Goal: Task Accomplishment & Management: Complete application form

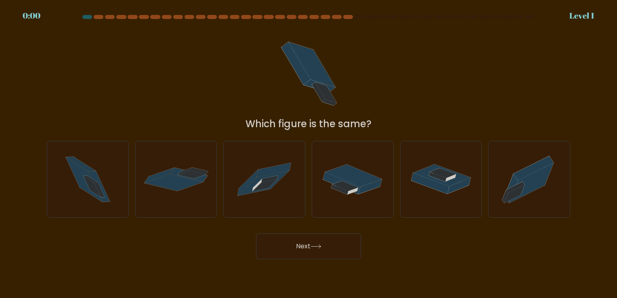
click at [268, 177] on icon at bounding box center [263, 183] width 51 height 25
click at [308, 153] on input "c." at bounding box center [308, 151] width 0 height 4
radio input "true"
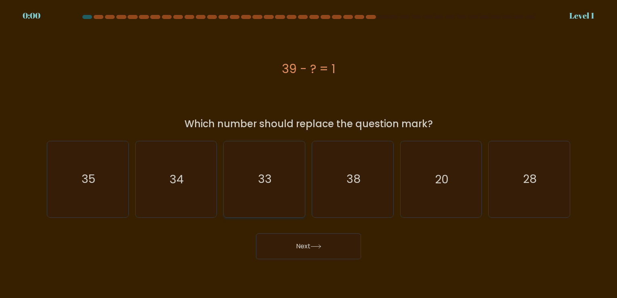
drag, startPoint x: 0, startPoint y: 0, endPoint x: 268, endPoint y: 177, distance: 320.9
click at [268, 177] on text "33" at bounding box center [265, 179] width 14 height 16
click at [308, 153] on input "c. 33" at bounding box center [308, 151] width 0 height 4
radio input "true"
click at [268, 175] on text "-5" at bounding box center [264, 179] width 13 height 16
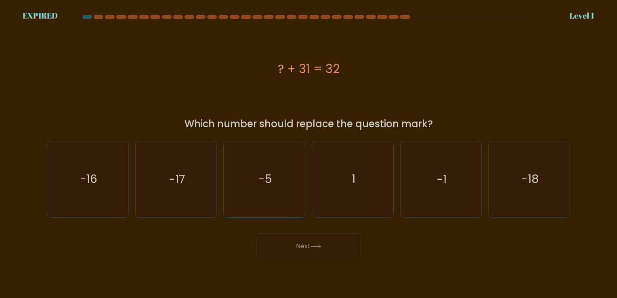
click at [308, 153] on input "c. -5" at bounding box center [308, 151] width 0 height 4
radio input "true"
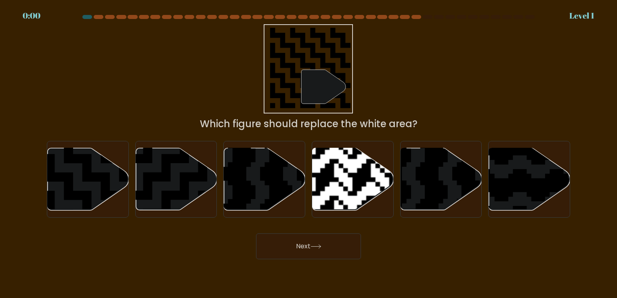
click at [294, 253] on button "Next" at bounding box center [308, 246] width 105 height 26
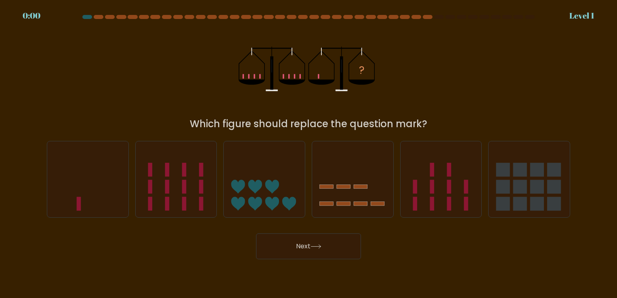
click at [296, 253] on button "Next" at bounding box center [308, 246] width 105 height 26
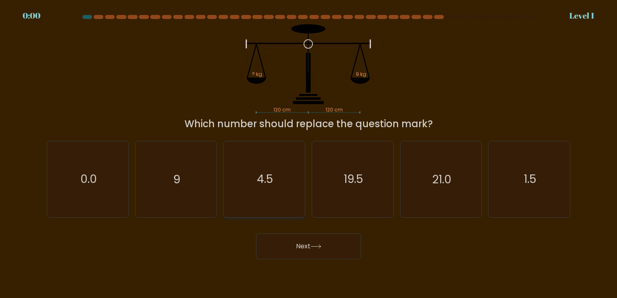
click at [280, 182] on icon "4.5" at bounding box center [263, 178] width 75 height 75
click at [308, 153] on input "c. 4.5" at bounding box center [308, 151] width 0 height 4
radio input "true"
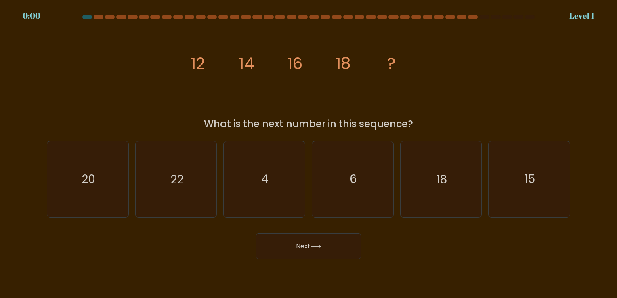
click at [281, 188] on icon "4" at bounding box center [263, 178] width 75 height 75
click at [308, 153] on input "c. 4" at bounding box center [308, 151] width 0 height 4
radio input "true"
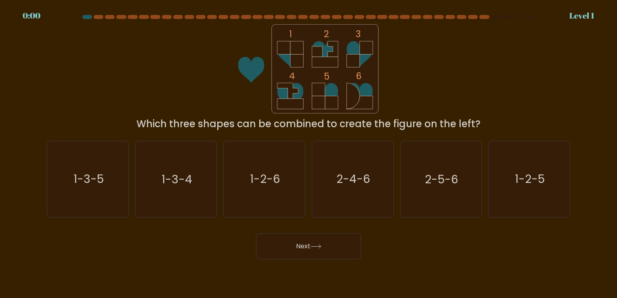
click at [281, 188] on icon "1-2-6" at bounding box center [263, 178] width 75 height 75
click at [308, 153] on input "c. 1-2-6" at bounding box center [308, 151] width 0 height 4
radio input "true"
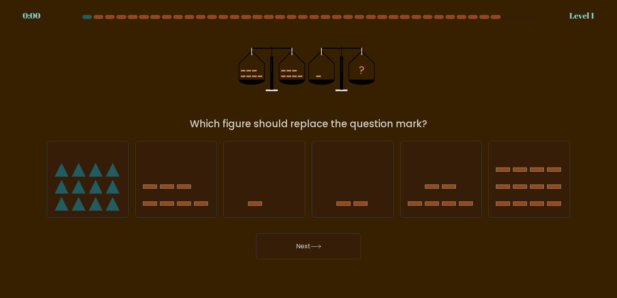
click at [281, 188] on icon at bounding box center [264, 179] width 81 height 67
click at [308, 153] on input "c." at bounding box center [308, 151] width 0 height 4
radio input "true"
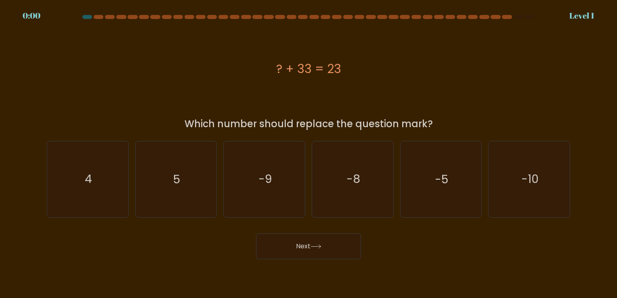
click at [281, 188] on icon "-9" at bounding box center [263, 178] width 75 height 75
click at [308, 153] on input "c. -9" at bounding box center [308, 151] width 0 height 4
radio input "true"
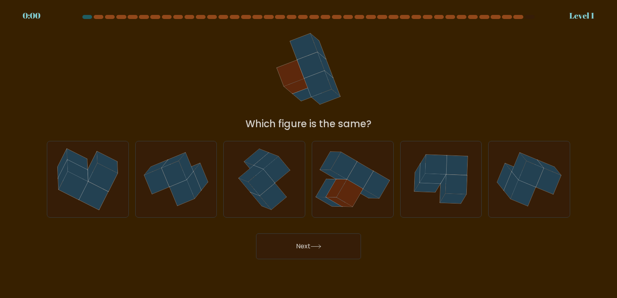
click at [281, 188] on icon at bounding box center [264, 178] width 61 height 75
click at [308, 153] on input "c." at bounding box center [308, 151] width 0 height 4
radio input "true"
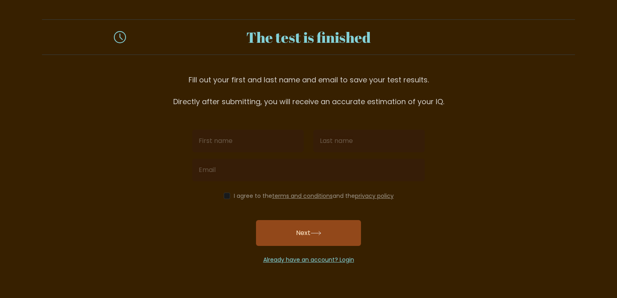
click at [257, 138] on input "text" at bounding box center [247, 141] width 111 height 23
type input "Ilhom"
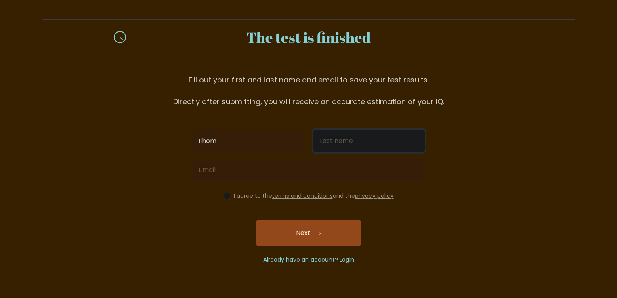
click at [343, 144] on input "text" at bounding box center [368, 141] width 111 height 23
type input "doniyorov"
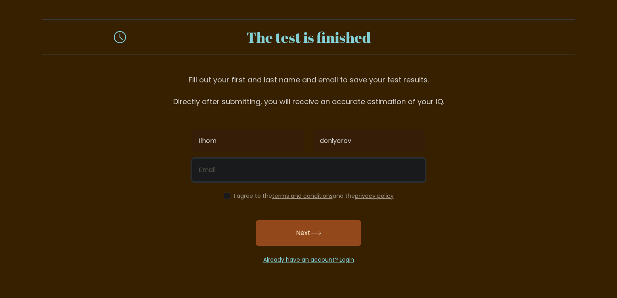
type input "ilhomdoniyorov122@gmail.com"
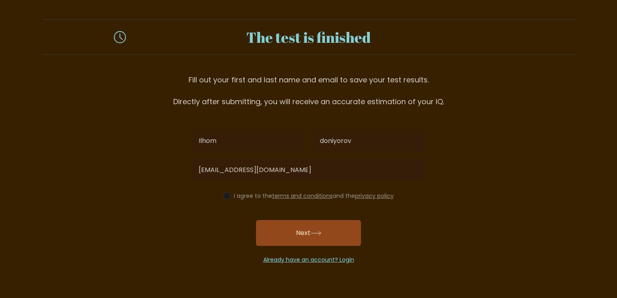
click at [269, 193] on label "I agree to the terms and conditions and the privacy policy" at bounding box center [314, 196] width 160 height 8
click at [268, 195] on label "I agree to the terms and conditions and the privacy policy" at bounding box center [314, 196] width 160 height 8
click at [225, 194] on input "checkbox" at bounding box center [227, 195] width 6 height 6
checkbox input "true"
click at [292, 238] on button "Next" at bounding box center [308, 233] width 105 height 26
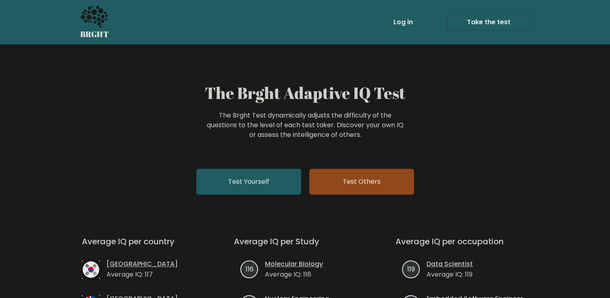
click at [419, 23] on li "Take the test Take the test" at bounding box center [473, 22] width 114 height 17
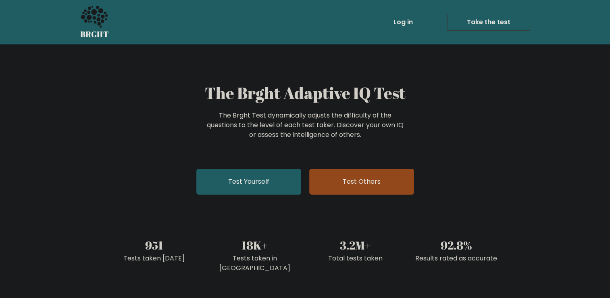
click at [419, 23] on li "Take the test Take the test" at bounding box center [473, 22] width 114 height 17
click at [403, 25] on link "Log in" at bounding box center [404, 22] width 26 height 16
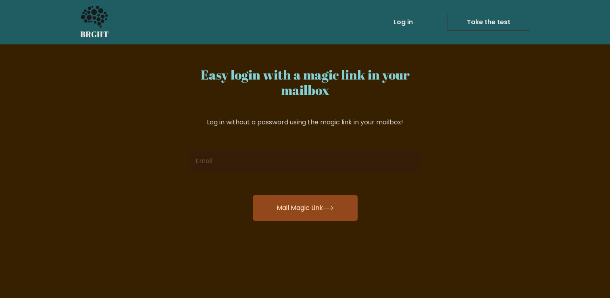
click at [253, 158] on input "email" at bounding box center [305, 161] width 232 height 23
type input "[EMAIL_ADDRESS][DOMAIN_NAME]"
click at [287, 214] on button "Mail Magic Link" at bounding box center [305, 208] width 105 height 26
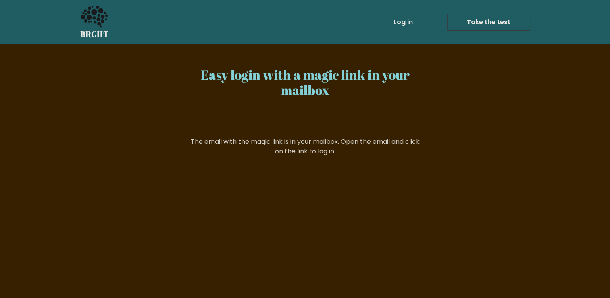
click at [413, 20] on link "Log in" at bounding box center [404, 22] width 26 height 16
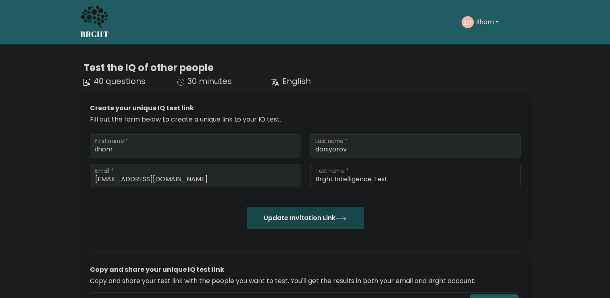
click at [297, 224] on button "Update Invitation Link" at bounding box center [305, 218] width 117 height 23
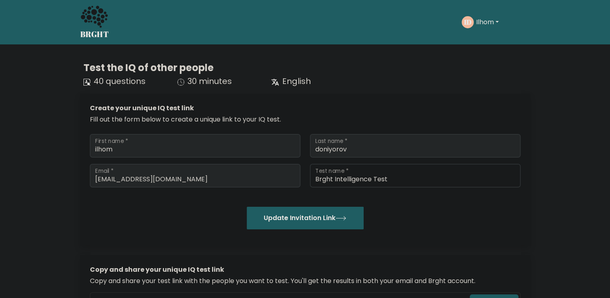
click at [297, 224] on button "Update Invitation Link" at bounding box center [305, 218] width 117 height 23
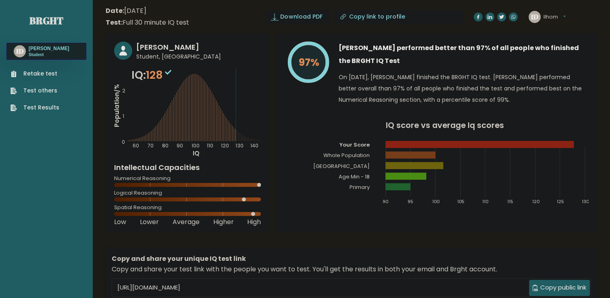
click at [45, 21] on link "Brght" at bounding box center [46, 20] width 34 height 13
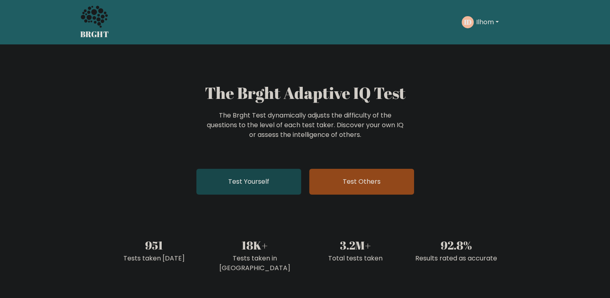
click at [261, 182] on link "Test Yourself" at bounding box center [248, 182] width 105 height 26
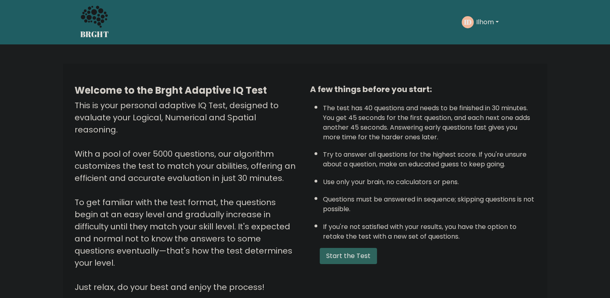
click at [342, 257] on button "Start the Test" at bounding box center [348, 256] width 57 height 16
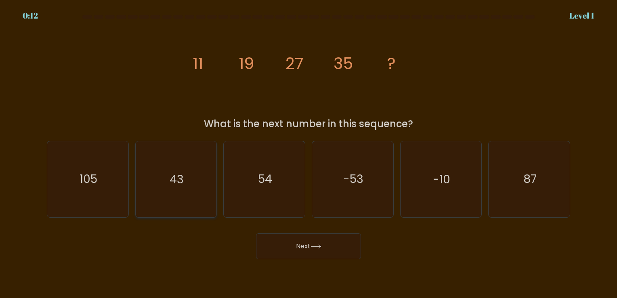
click at [189, 170] on icon "43" at bounding box center [175, 178] width 75 height 75
click at [308, 153] on input "b. 43" at bounding box center [308, 151] width 0 height 4
radio input "true"
click at [280, 241] on button "Next" at bounding box center [308, 246] width 105 height 26
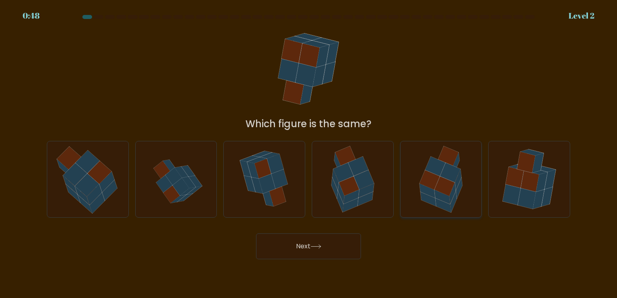
click at [440, 176] on icon at bounding box center [450, 172] width 21 height 19
click at [309, 153] on input "e." at bounding box center [308, 151] width 0 height 4
radio input "true"
click at [318, 244] on button "Next" at bounding box center [308, 246] width 105 height 26
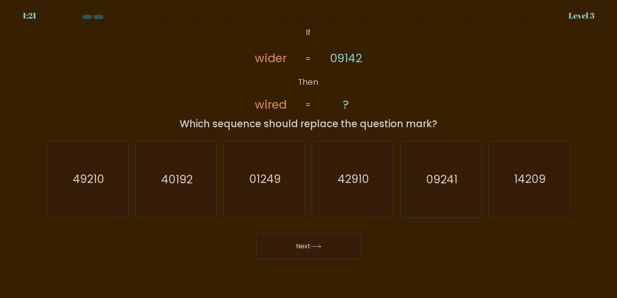
click at [434, 187] on icon "09241" at bounding box center [440, 178] width 75 height 75
click at [309, 153] on input "e. 09241" at bounding box center [308, 151] width 0 height 4
radio input "true"
click at [331, 242] on button "Next" at bounding box center [308, 246] width 105 height 26
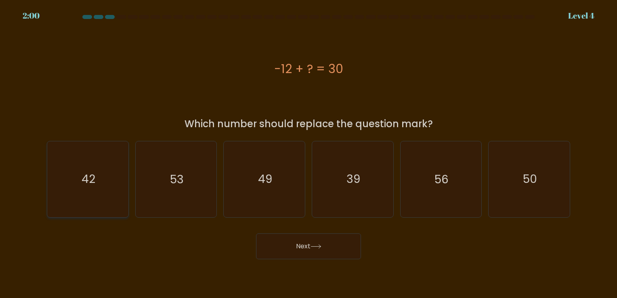
click at [92, 184] on text "42" at bounding box center [89, 179] width 14 height 16
click at [308, 153] on input "a. 42" at bounding box center [308, 151] width 0 height 4
radio input "true"
click at [327, 248] on button "Next" at bounding box center [308, 246] width 105 height 26
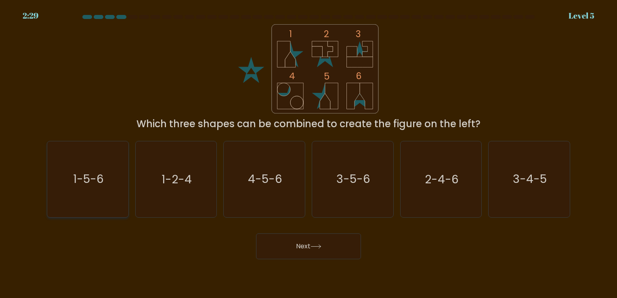
click at [106, 186] on icon "1-5-6" at bounding box center [87, 178] width 75 height 75
click at [308, 153] on input "a. 1-5-6" at bounding box center [308, 151] width 0 height 4
radio input "true"
click at [269, 245] on button "Next" at bounding box center [308, 246] width 105 height 26
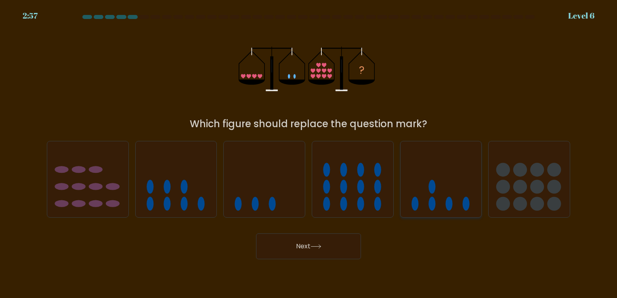
click at [444, 201] on icon at bounding box center [440, 179] width 81 height 67
click at [309, 153] on input "e." at bounding box center [308, 151] width 0 height 4
radio input "true"
click at [311, 244] on button "Next" at bounding box center [308, 246] width 105 height 26
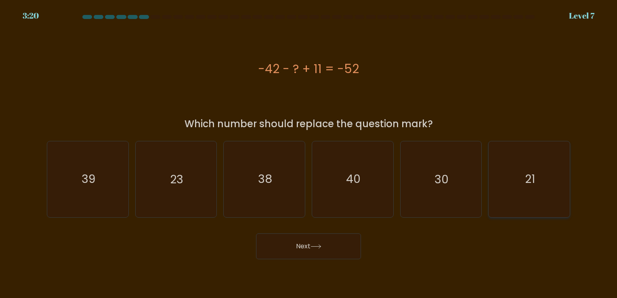
click at [527, 194] on icon "21" at bounding box center [528, 178] width 75 height 75
click at [309, 153] on input "f. 21" at bounding box center [308, 151] width 0 height 4
radio input "true"
click at [336, 247] on button "Next" at bounding box center [308, 246] width 105 height 26
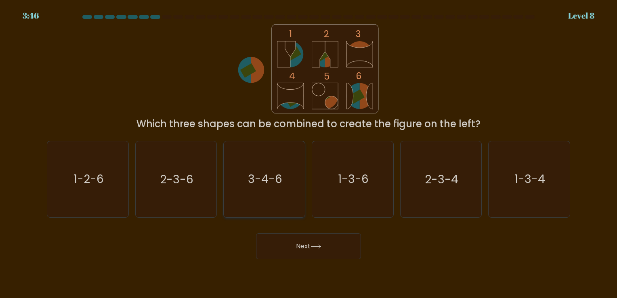
click at [283, 177] on icon "3-4-6" at bounding box center [263, 178] width 75 height 75
click at [308, 153] on input "c. 3-4-6" at bounding box center [308, 151] width 0 height 4
radio input "true"
click at [288, 241] on button "Next" at bounding box center [308, 246] width 105 height 26
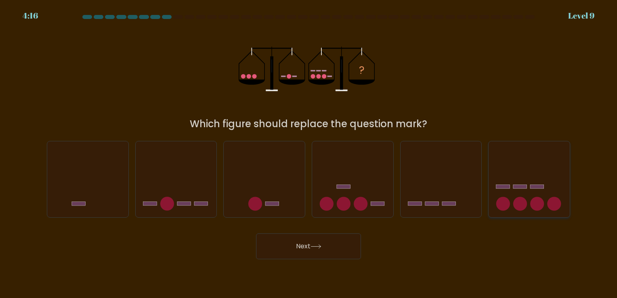
click at [536, 199] on circle at bounding box center [537, 204] width 14 height 14
click at [309, 153] on input "f." at bounding box center [308, 151] width 0 height 4
radio input "true"
click at [314, 244] on button "Next" at bounding box center [308, 246] width 105 height 26
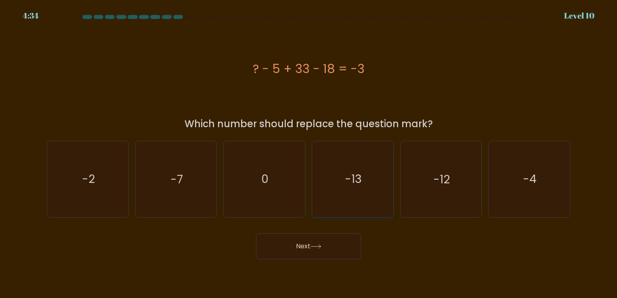
click at [371, 200] on icon "-13" at bounding box center [352, 178] width 75 height 75
click at [309, 153] on input "d. -13" at bounding box center [308, 151] width 0 height 4
radio input "true"
click at [321, 245] on icon at bounding box center [315, 246] width 11 height 4
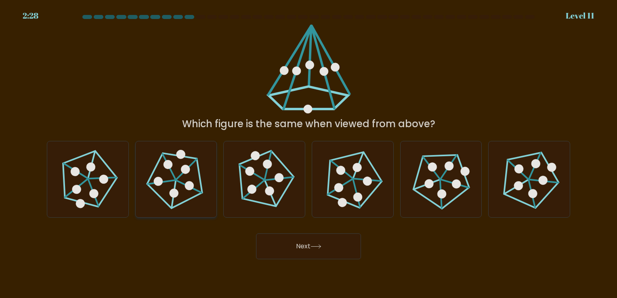
click at [176, 178] on 626 at bounding box center [186, 169] width 20 height 25
click at [308, 153] on input "b." at bounding box center [308, 151] width 0 height 4
radio input "true"
click at [285, 237] on button "Next" at bounding box center [308, 246] width 105 height 26
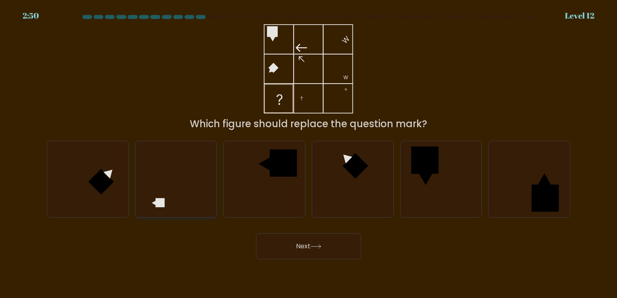
click at [187, 177] on icon at bounding box center [175, 178] width 75 height 75
click at [308, 153] on input "b." at bounding box center [308, 151] width 0 height 4
radio input "true"
click at [284, 241] on button "Next" at bounding box center [308, 246] width 105 height 26
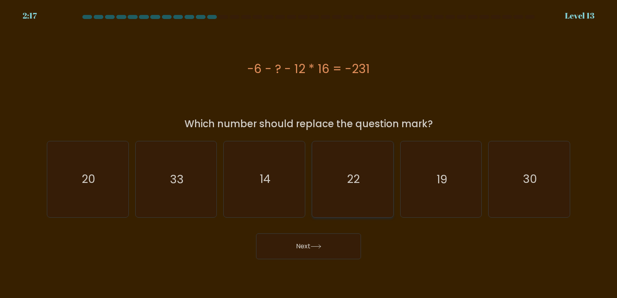
click at [363, 185] on icon "22" at bounding box center [352, 178] width 75 height 75
click at [309, 153] on input "d. 22" at bounding box center [308, 151] width 0 height 4
radio input "true"
click at [318, 239] on button "Next" at bounding box center [308, 246] width 105 height 26
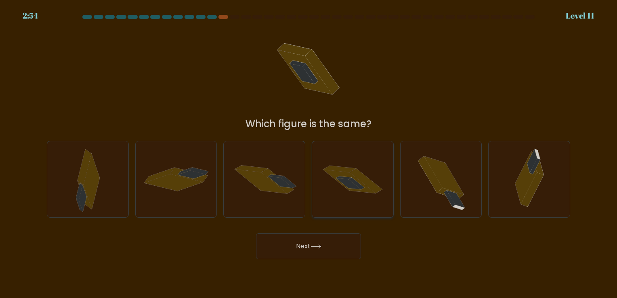
click at [343, 190] on icon at bounding box center [352, 180] width 81 height 54
click at [309, 153] on input "d." at bounding box center [308, 151] width 0 height 4
radio input "true"
click at [303, 242] on button "Next" at bounding box center [308, 246] width 105 height 26
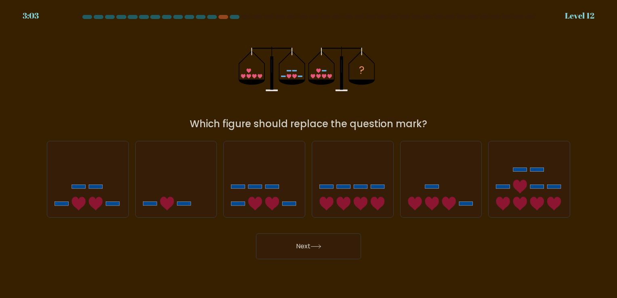
click at [297, 78] on icon "?" at bounding box center [308, 68] width 140 height 89
click at [252, 186] on rect at bounding box center [255, 186] width 14 height 4
click at [308, 153] on input "c." at bounding box center [308, 151] width 0 height 4
radio input "true"
click at [294, 247] on button "Next" at bounding box center [308, 246] width 105 height 26
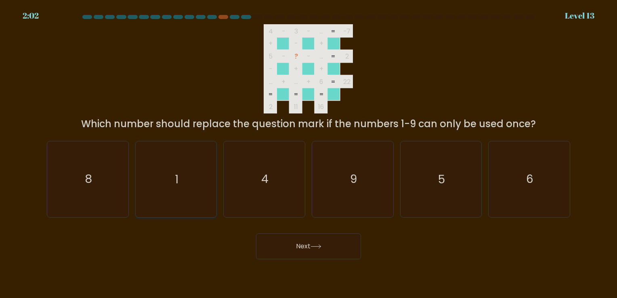
click at [184, 173] on icon "1" at bounding box center [175, 178] width 75 height 75
click at [308, 153] on input "b. 1" at bounding box center [308, 151] width 0 height 4
radio input "true"
click at [311, 248] on button "Next" at bounding box center [308, 246] width 105 height 26
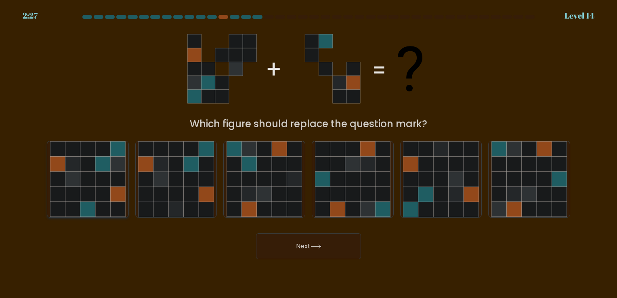
click at [109, 170] on icon at bounding box center [102, 164] width 15 height 15
click at [308, 153] on input "a." at bounding box center [308, 151] width 0 height 4
radio input "true"
click at [299, 246] on button "Next" at bounding box center [308, 246] width 105 height 26
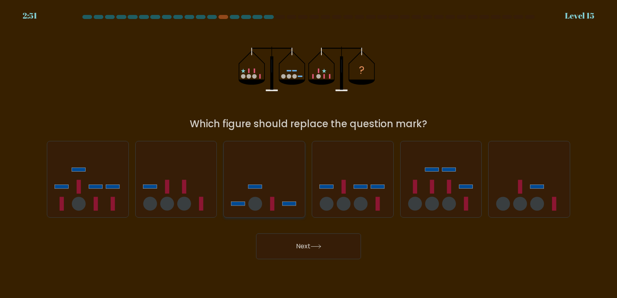
click at [255, 192] on icon at bounding box center [264, 179] width 81 height 67
click at [308, 153] on input "c." at bounding box center [308, 151] width 0 height 4
radio input "true"
click at [216, 249] on div "Next" at bounding box center [308, 243] width 533 height 32
click at [303, 247] on button "Next" at bounding box center [308, 246] width 105 height 26
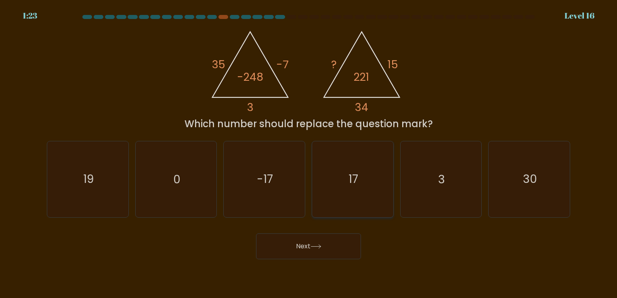
click at [334, 188] on icon "17" at bounding box center [352, 178] width 75 height 75
click at [309, 153] on input "d. 17" at bounding box center [308, 151] width 0 height 4
radio input "true"
click at [317, 247] on icon at bounding box center [315, 246] width 11 height 4
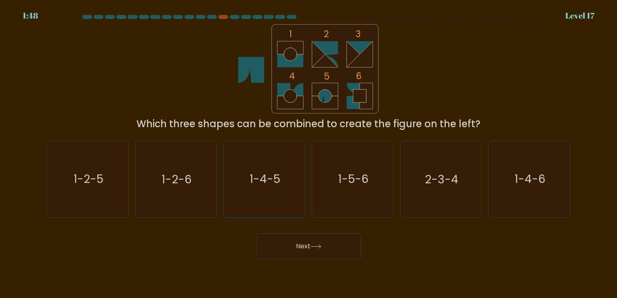
click at [274, 180] on text "1-4-5" at bounding box center [265, 179] width 31 height 16
click at [308, 153] on input "c. 1-4-5" at bounding box center [308, 151] width 0 height 4
radio input "true"
click at [289, 241] on button "Next" at bounding box center [308, 246] width 105 height 26
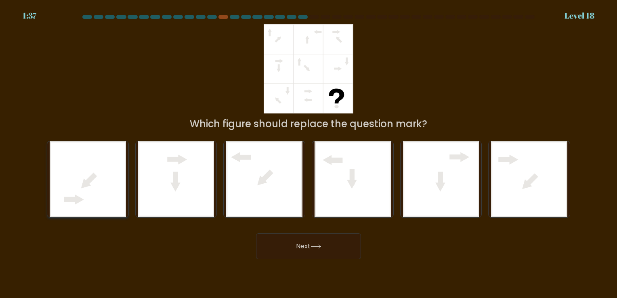
click at [86, 191] on icon at bounding box center [88, 178] width 76 height 75
click at [308, 153] on input "a." at bounding box center [308, 151] width 0 height 4
radio input "true"
click at [310, 242] on button "Next" at bounding box center [308, 246] width 105 height 26
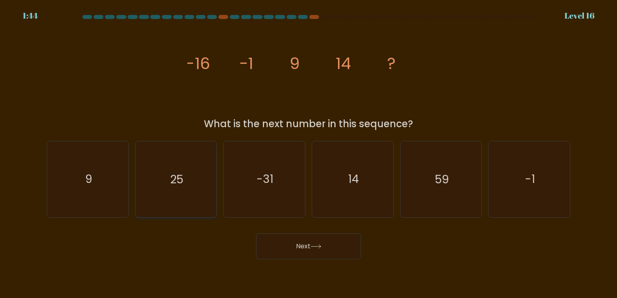
click at [172, 190] on icon "25" at bounding box center [175, 178] width 75 height 75
click at [308, 153] on input "b. 25" at bounding box center [308, 151] width 0 height 4
radio input "true"
click at [272, 247] on button "Next" at bounding box center [308, 246] width 105 height 26
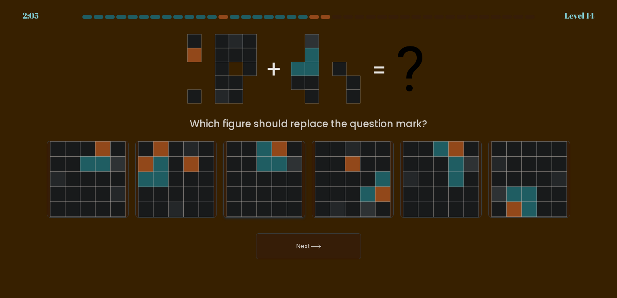
click at [283, 173] on icon at bounding box center [279, 178] width 15 height 15
click at [308, 153] on input "c." at bounding box center [308, 151] width 0 height 4
radio input "true"
click at [545, 183] on icon at bounding box center [543, 178] width 15 height 15
click at [309, 153] on input "f." at bounding box center [308, 151] width 0 height 4
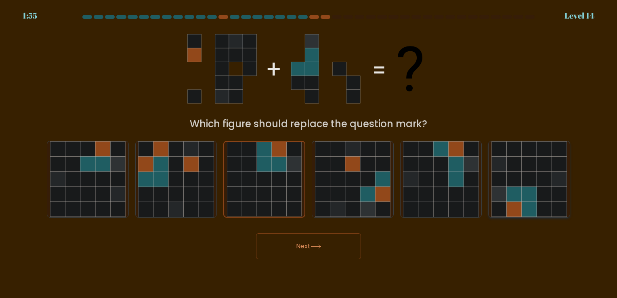
radio input "true"
click at [318, 241] on button "Next" at bounding box center [308, 246] width 105 height 26
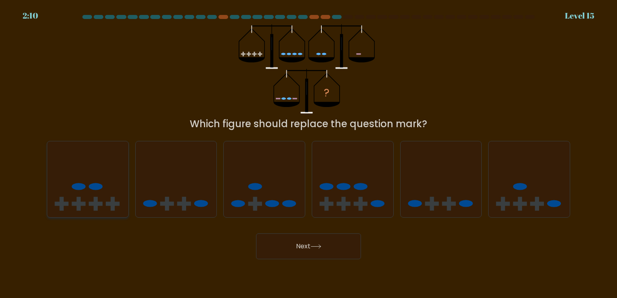
click at [113, 195] on icon at bounding box center [87, 179] width 81 height 67
click at [308, 153] on input "a." at bounding box center [308, 151] width 0 height 4
radio input "true"
click at [293, 245] on button "Next" at bounding box center [308, 246] width 105 height 26
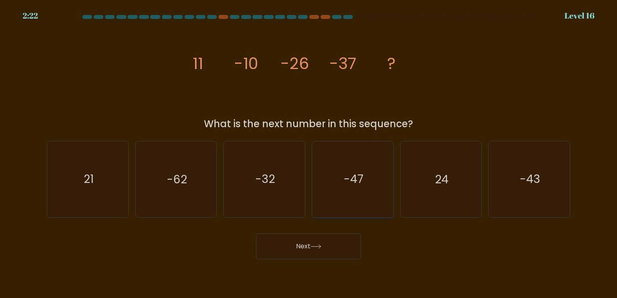
click at [332, 182] on icon "-47" at bounding box center [352, 178] width 75 height 75
click at [309, 153] on input "d. -47" at bounding box center [308, 151] width 0 height 4
radio input "true"
click at [320, 249] on button "Next" at bounding box center [308, 246] width 105 height 26
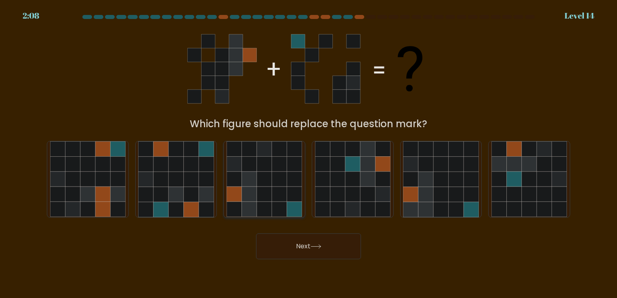
click at [281, 189] on icon at bounding box center [279, 194] width 15 height 15
click at [308, 153] on input "c." at bounding box center [308, 151] width 0 height 4
radio input "true"
click at [310, 247] on button "Next" at bounding box center [308, 246] width 105 height 26
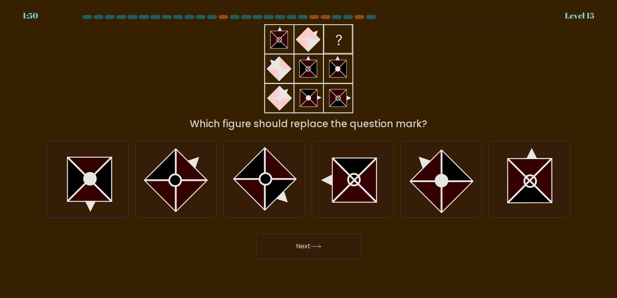
click at [90, 176] on icon at bounding box center [90, 179] width 12 height 12
click at [308, 153] on input "a." at bounding box center [308, 151] width 0 height 4
radio input "true"
click at [294, 241] on button "Next" at bounding box center [308, 246] width 105 height 26
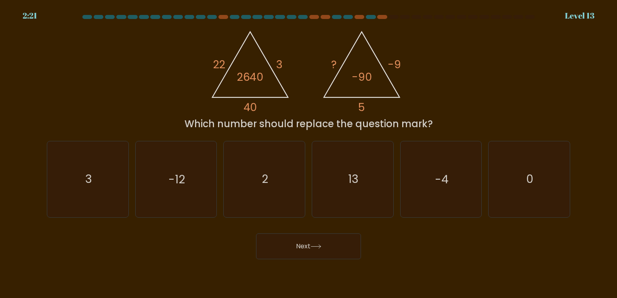
drag, startPoint x: 422, startPoint y: 7, endPoint x: 405, endPoint y: 60, distance: 55.4
click at [405, 60] on icon "@import url('https://fonts.googleapis.com/css?family=Abril+Fatface:400,100,100i…" at bounding box center [307, 68] width 205 height 89
click at [274, 175] on icon "2" at bounding box center [263, 178] width 75 height 75
click at [308, 153] on input "c. 2" at bounding box center [308, 151] width 0 height 4
radio input "true"
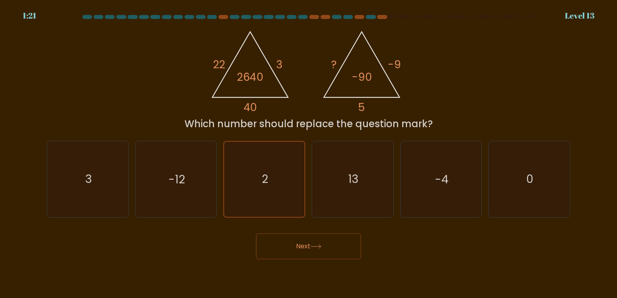
click at [309, 246] on button "Next" at bounding box center [308, 246] width 105 height 26
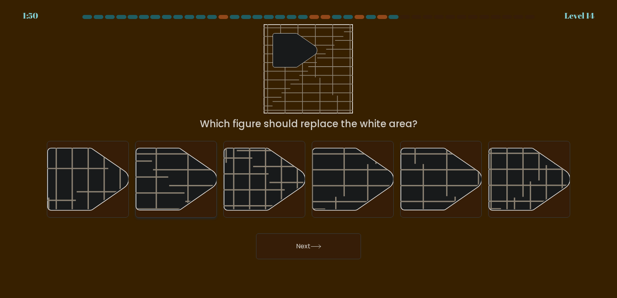
click at [184, 172] on icon at bounding box center [176, 179] width 81 height 62
click at [308, 153] on input "b." at bounding box center [308, 151] width 0 height 4
radio input "true"
click at [303, 244] on button "Next" at bounding box center [308, 246] width 105 height 26
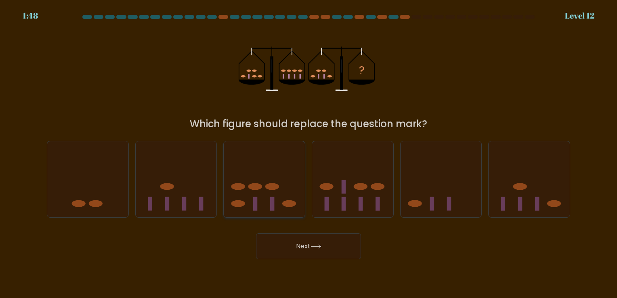
click at [286, 201] on ellipse at bounding box center [289, 203] width 14 height 7
click at [308, 153] on input "c." at bounding box center [308, 151] width 0 height 4
radio input "true"
click at [355, 172] on icon at bounding box center [352, 179] width 81 height 67
click at [309, 153] on input "d." at bounding box center [308, 151] width 0 height 4
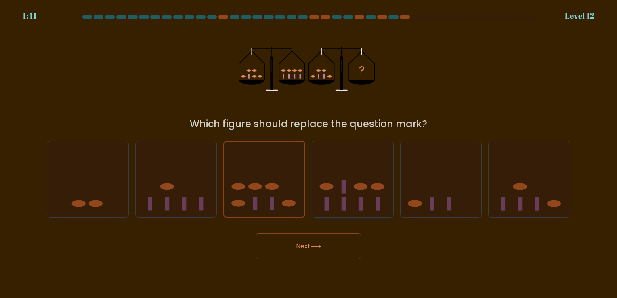
radio input "true"
click at [321, 241] on button "Next" at bounding box center [308, 246] width 105 height 26
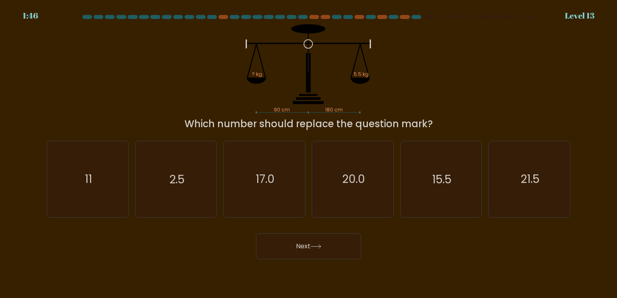
click at [391, 251] on div "Next" at bounding box center [308, 243] width 533 height 32
click at [109, 191] on icon "11" at bounding box center [87, 178] width 75 height 75
click at [308, 153] on input "a. 11" at bounding box center [308, 151] width 0 height 4
radio input "true"
click at [271, 240] on button "Next" at bounding box center [308, 246] width 105 height 26
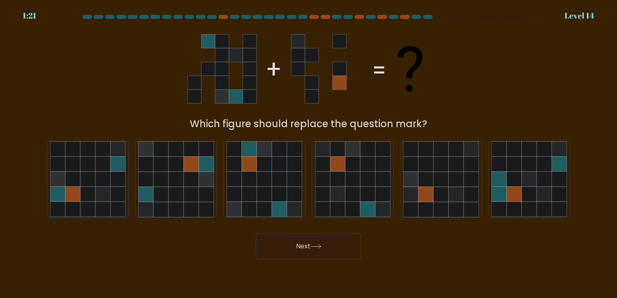
click at [63, 196] on icon at bounding box center [57, 194] width 15 height 15
click at [308, 153] on input "a." at bounding box center [308, 151] width 0 height 4
radio input "true"
click at [287, 240] on button "Next" at bounding box center [308, 246] width 105 height 26
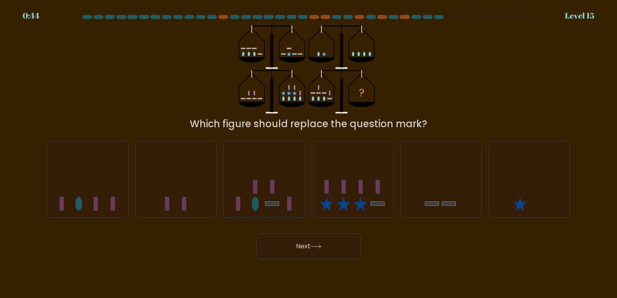
click at [265, 186] on icon at bounding box center [264, 179] width 81 height 67
click at [308, 153] on input "c." at bounding box center [308, 151] width 0 height 4
radio input "true"
click at [352, 184] on icon at bounding box center [352, 179] width 81 height 67
click at [309, 153] on input "d." at bounding box center [308, 151] width 0 height 4
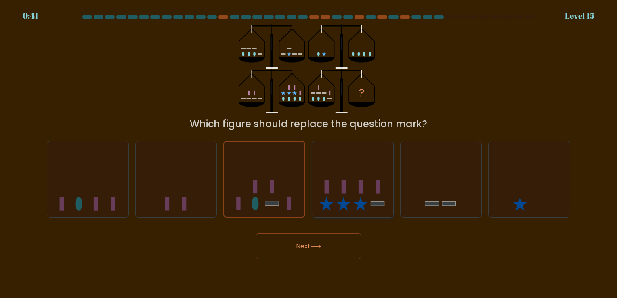
radio input "true"
click at [329, 246] on button "Next" at bounding box center [308, 246] width 105 height 26
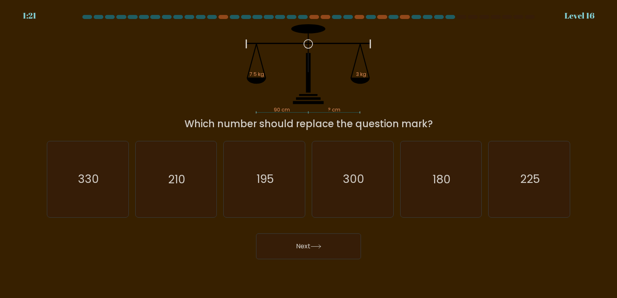
click at [329, 246] on button "Next" at bounding box center [308, 246] width 105 height 26
click at [226, 100] on icon "90 cm ? cm 7.5 kg 3 kg" at bounding box center [308, 68] width 242 height 89
click at [522, 177] on text "225" at bounding box center [530, 179] width 20 height 16
click at [309, 153] on input "f. 225" at bounding box center [308, 151] width 0 height 4
radio input "true"
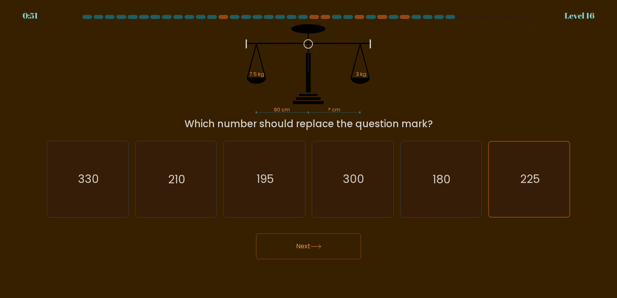
click at [320, 244] on icon at bounding box center [315, 246] width 11 height 4
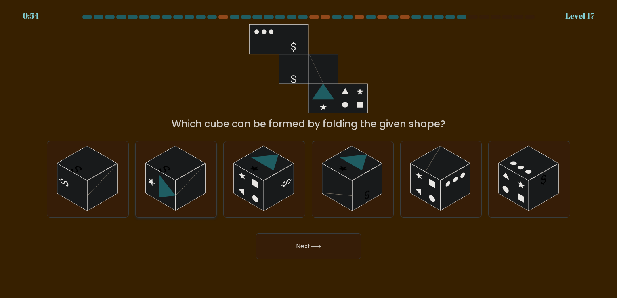
click at [181, 181] on rect at bounding box center [190, 186] width 30 height 47
click at [308, 153] on input "b." at bounding box center [308, 151] width 0 height 4
radio input "true"
click at [427, 173] on rect at bounding box center [425, 186] width 30 height 47
click at [309, 153] on input "e." at bounding box center [308, 151] width 0 height 4
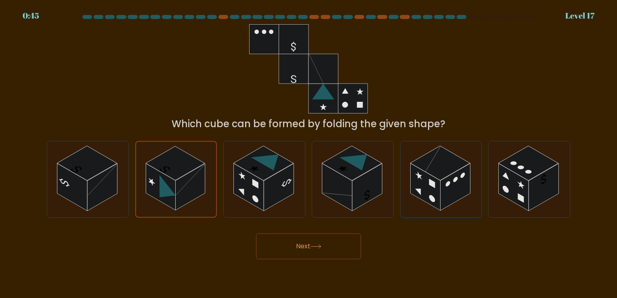
radio input "true"
click at [299, 253] on button "Next" at bounding box center [308, 246] width 105 height 26
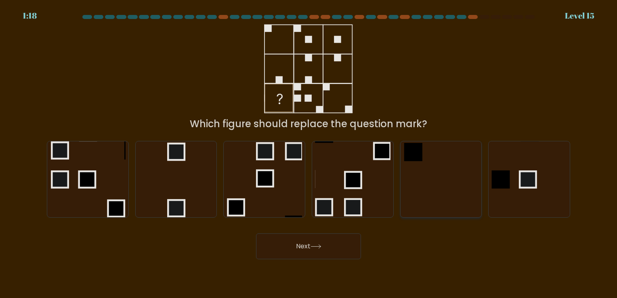
click at [417, 172] on icon at bounding box center [440, 178] width 75 height 75
click at [309, 153] on input "e." at bounding box center [308, 151] width 0 height 4
radio input "true"
click at [307, 249] on button "Next" at bounding box center [308, 246] width 105 height 26
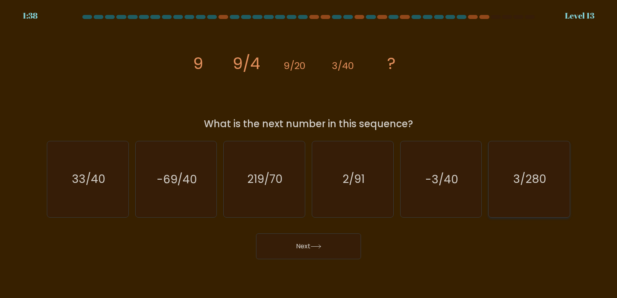
click at [507, 190] on icon "3/280" at bounding box center [528, 178] width 75 height 75
click at [309, 153] on input "f. 3/280" at bounding box center [308, 151] width 0 height 4
radio input "true"
click at [324, 249] on button "Next" at bounding box center [308, 246] width 105 height 26
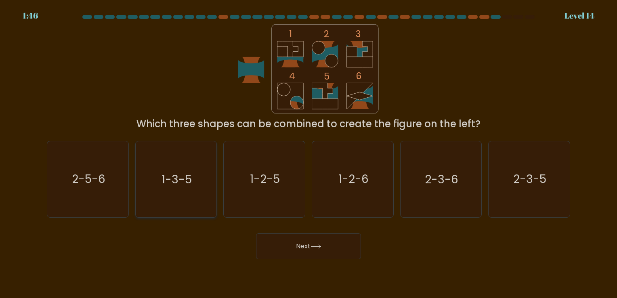
click at [187, 176] on text "1-3-5" at bounding box center [176, 179] width 30 height 16
click at [308, 153] on input "b. 1-3-5" at bounding box center [308, 151] width 0 height 4
radio input "true"
click at [289, 249] on button "Next" at bounding box center [308, 246] width 105 height 26
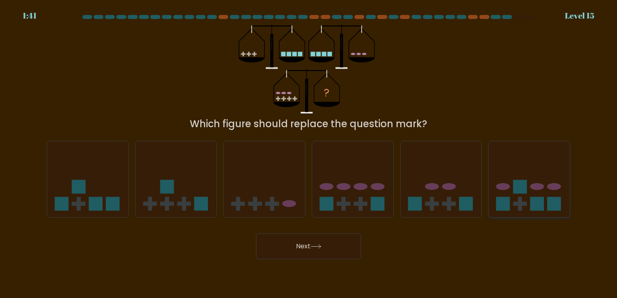
click at [544, 183] on icon at bounding box center [528, 179] width 81 height 67
click at [309, 153] on input "f." at bounding box center [308, 151] width 0 height 4
radio input "true"
click at [309, 247] on button "Next" at bounding box center [308, 246] width 105 height 26
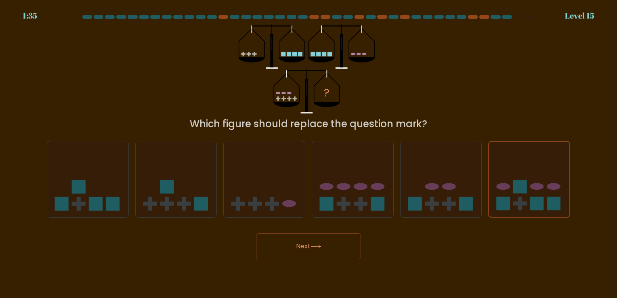
click at [309, 247] on button "Next" at bounding box center [308, 246] width 105 height 26
click at [325, 247] on button "Next" at bounding box center [308, 246] width 105 height 26
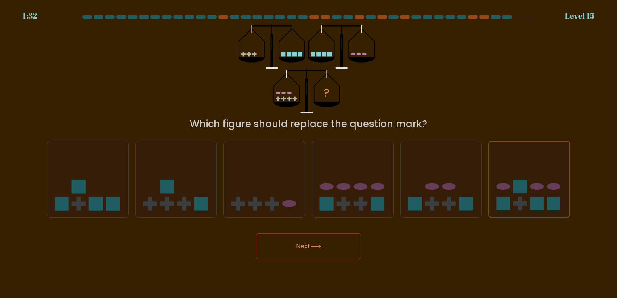
click at [325, 247] on button "Next" at bounding box center [308, 246] width 105 height 26
drag, startPoint x: 325, startPoint y: 247, endPoint x: 289, endPoint y: 250, distance: 36.5
click at [289, 250] on button "Next" at bounding box center [308, 246] width 105 height 26
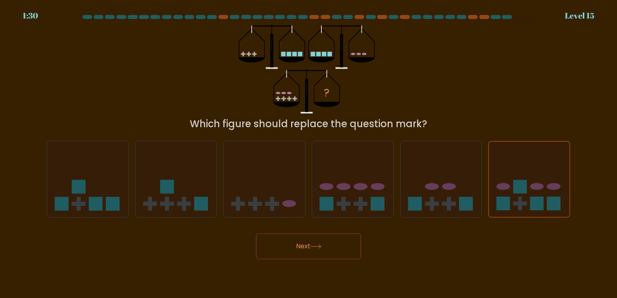
click at [289, 250] on button "Next" at bounding box center [308, 246] width 105 height 26
click at [400, 238] on div "Next" at bounding box center [308, 243] width 533 height 32
click at [451, 183] on icon at bounding box center [440, 179] width 81 height 67
click at [309, 153] on input "e." at bounding box center [308, 151] width 0 height 4
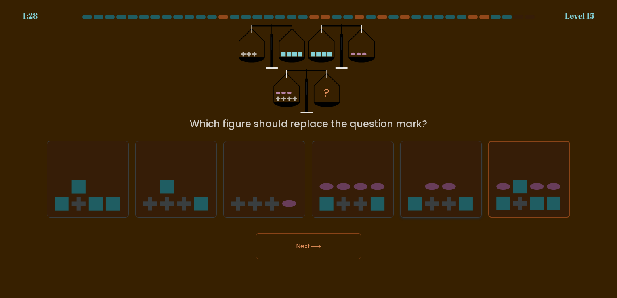
radio input "true"
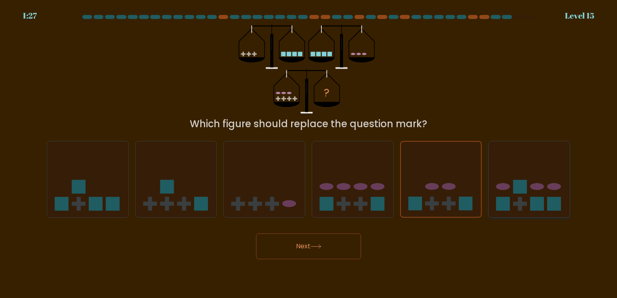
click at [496, 182] on icon at bounding box center [528, 179] width 81 height 67
click at [309, 153] on input "f." at bounding box center [308, 151] width 0 height 4
radio input "true"
click at [326, 243] on button "Next" at bounding box center [308, 246] width 105 height 26
click at [292, 245] on button "Next" at bounding box center [308, 246] width 105 height 26
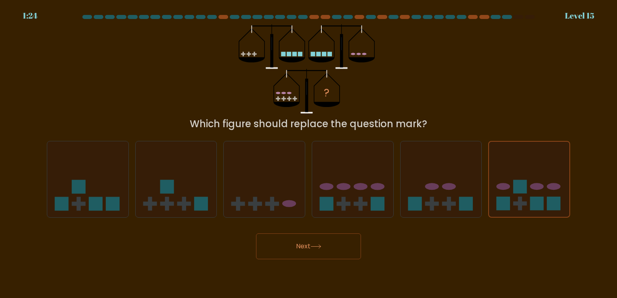
click at [292, 245] on button "Next" at bounding box center [308, 246] width 105 height 26
click at [284, 240] on button "Next" at bounding box center [308, 246] width 105 height 26
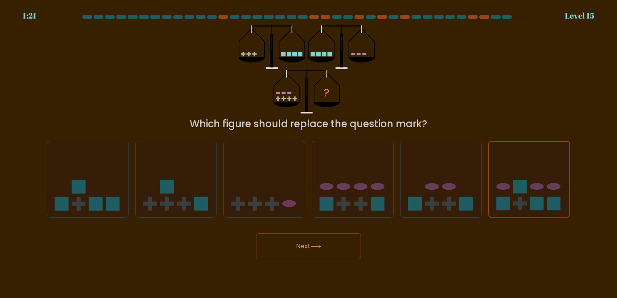
click at [284, 240] on button "Next" at bounding box center [308, 246] width 105 height 26
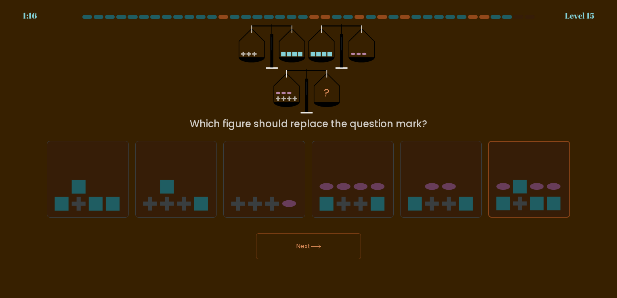
click at [342, 243] on button "Next" at bounding box center [308, 246] width 105 height 26
click at [310, 241] on button "Next" at bounding box center [308, 246] width 105 height 26
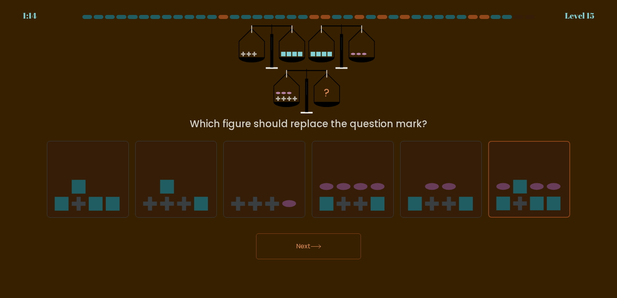
click at [310, 241] on button "Next" at bounding box center [308, 246] width 105 height 26
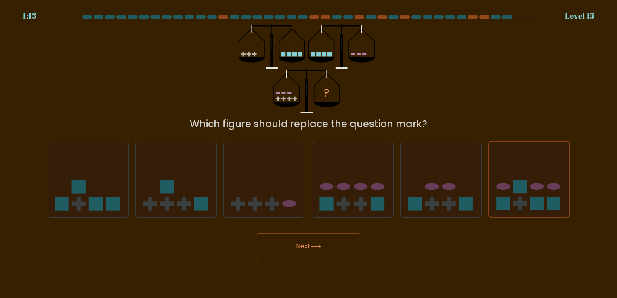
click at [310, 241] on button "Next" at bounding box center [308, 246] width 105 height 26
drag, startPoint x: 310, startPoint y: 241, endPoint x: 442, endPoint y: 306, distance: 147.4
click at [442, 297] on html "1:12 Level 15" at bounding box center [308, 149] width 617 height 298
click at [295, 244] on button "Next" at bounding box center [308, 246] width 105 height 26
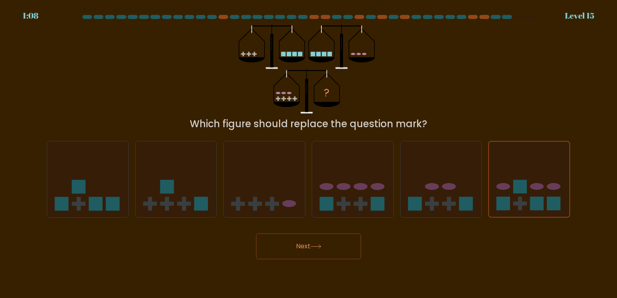
click at [295, 244] on button "Next" at bounding box center [308, 246] width 105 height 26
click at [513, 192] on rect at bounding box center [520, 187] width 14 height 14
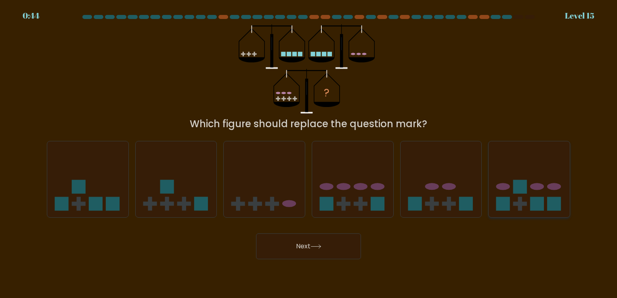
click at [309, 153] on input "f." at bounding box center [308, 151] width 0 height 4
radio input "true"
click at [309, 245] on button "Next" at bounding box center [308, 246] width 105 height 26
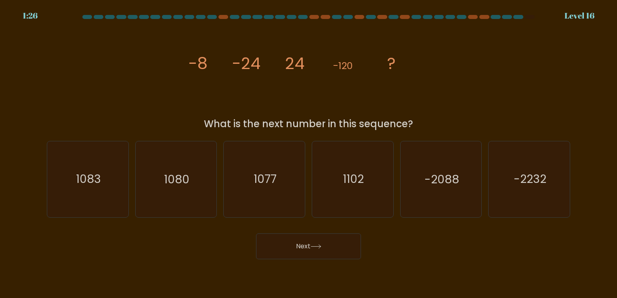
click at [309, 245] on button "Next" at bounding box center [308, 246] width 105 height 26
click at [189, 238] on div "Next" at bounding box center [308, 243] width 533 height 32
click at [173, 172] on text "1080" at bounding box center [176, 179] width 25 height 16
click at [308, 153] on input "b. 1080" at bounding box center [308, 151] width 0 height 4
radio input "true"
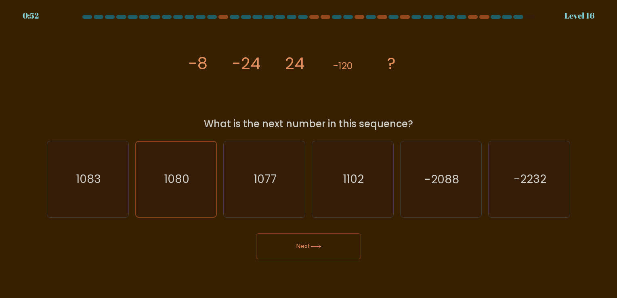
click at [286, 246] on button "Next" at bounding box center [308, 246] width 105 height 26
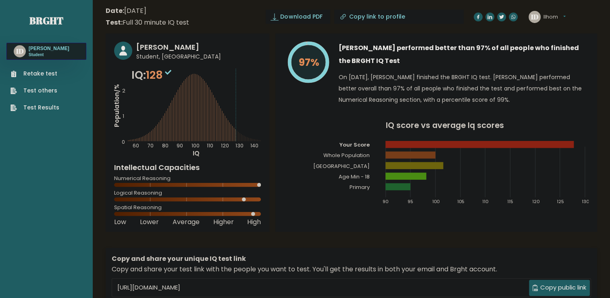
click at [443, 167] on rect at bounding box center [415, 165] width 58 height 7
